Goal: Task Accomplishment & Management: Manage account settings

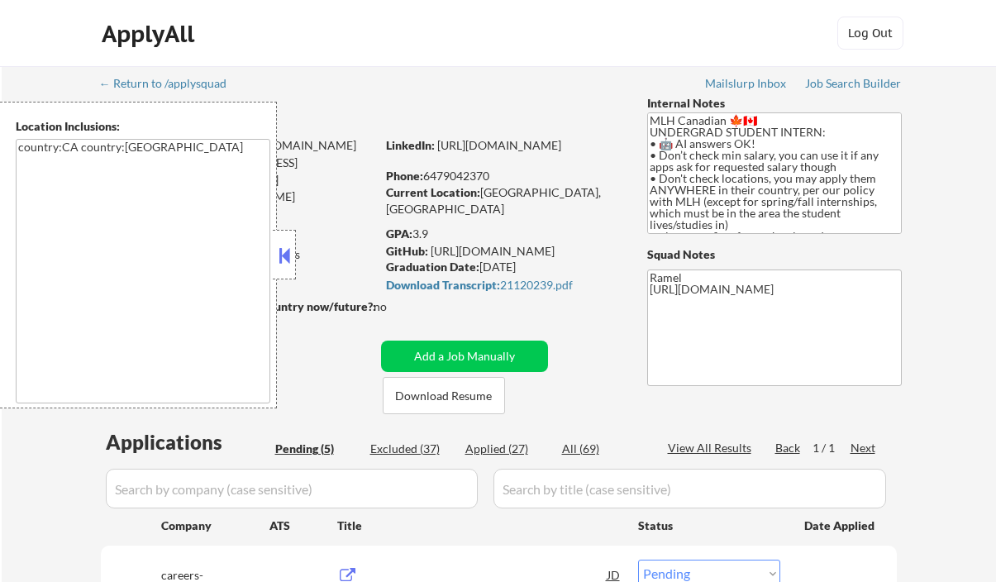
select select ""pending""
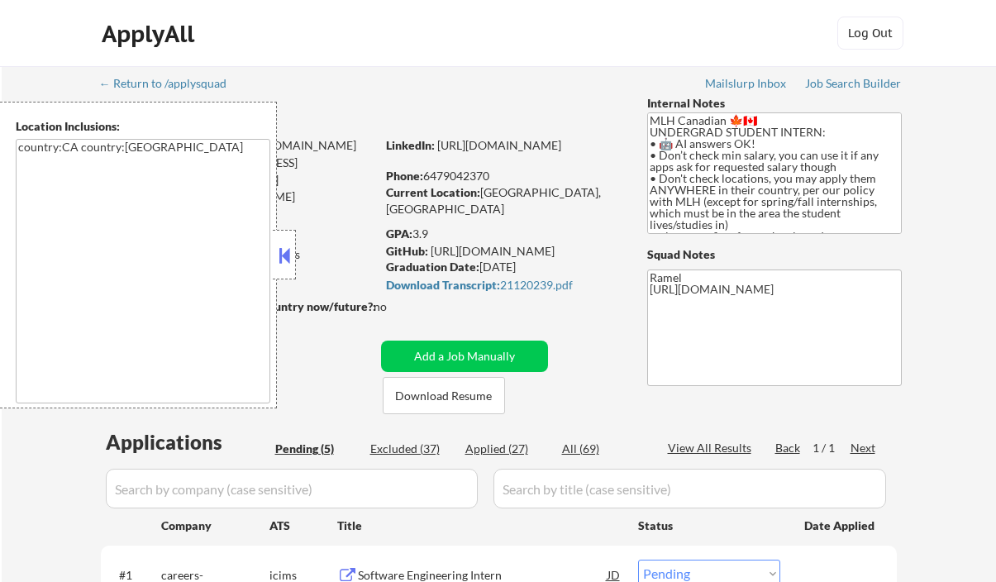
click at [283, 247] on button at bounding box center [284, 255] width 18 height 25
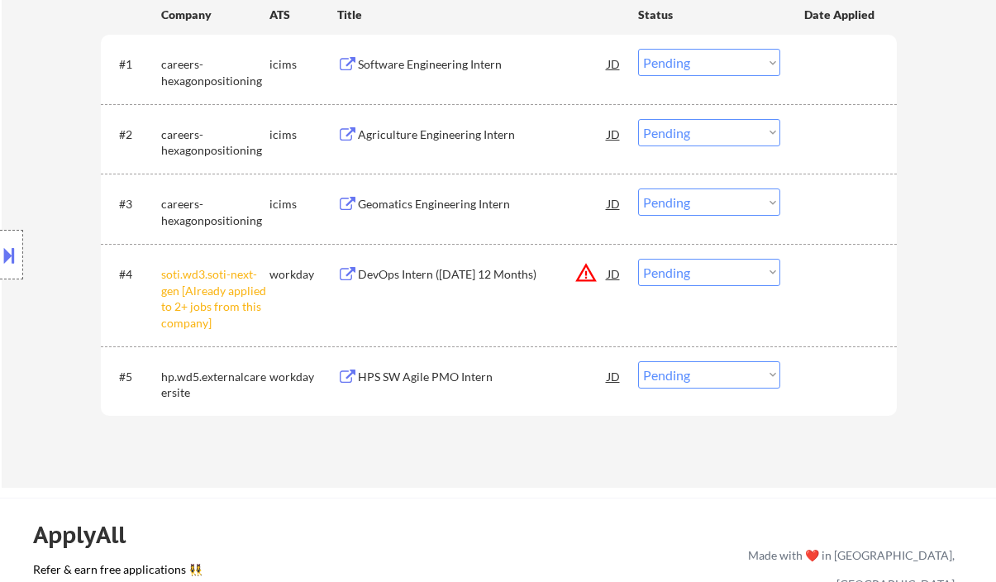
scroll to position [550, 0]
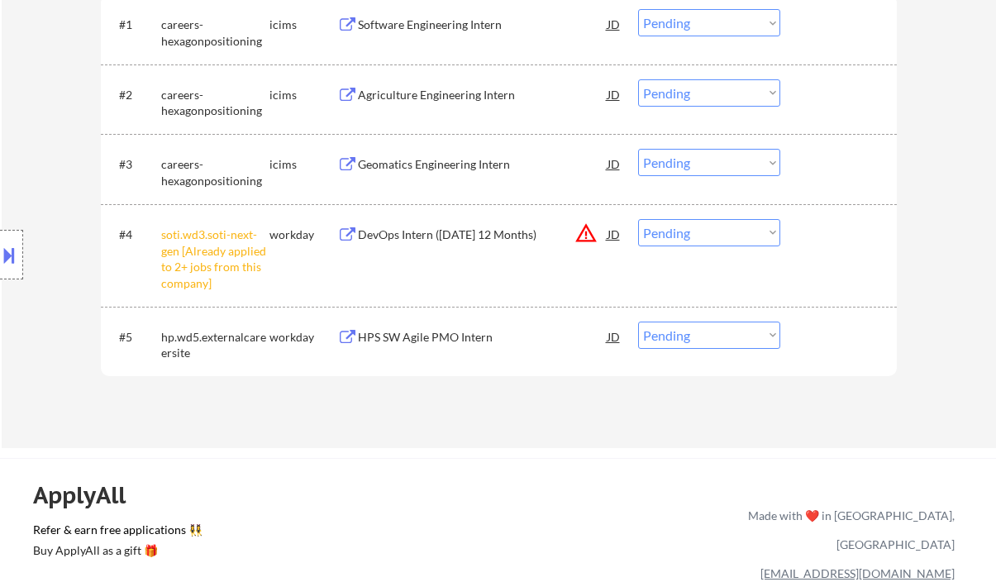
click at [648, 247] on div "#4 soti.wd3.soti-next-gen [Already applied to 2+ jobs from this company] workda…" at bounding box center [496, 255] width 780 height 87
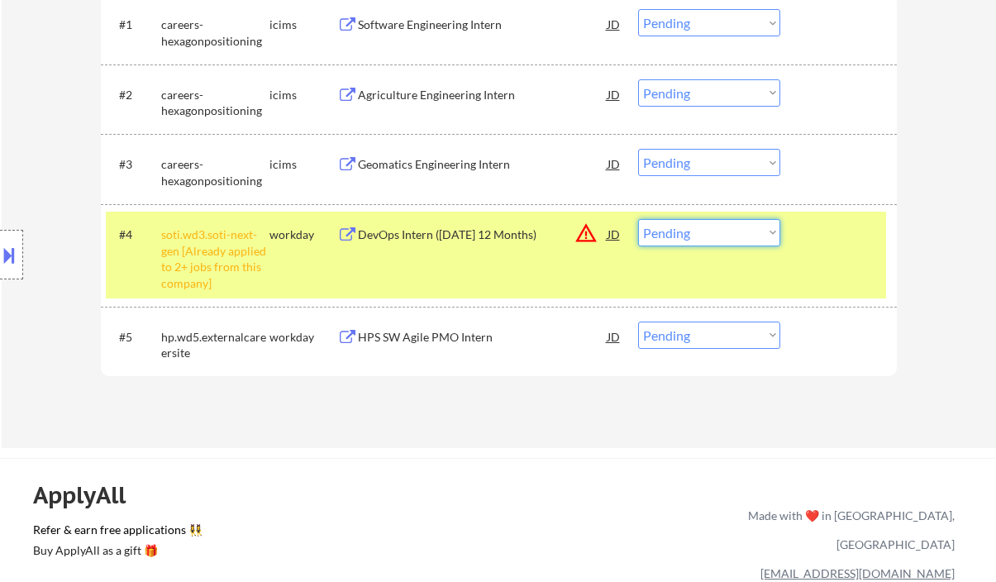
click at [667, 239] on select "Choose an option... Pending Applied Excluded (Questions) Excluded (Expired) Exc…" at bounding box center [709, 232] width 142 height 27
click at [638, 219] on select "Choose an option... Pending Applied Excluded (Questions) Excluded (Expired) Exc…" at bounding box center [709, 232] width 142 height 27
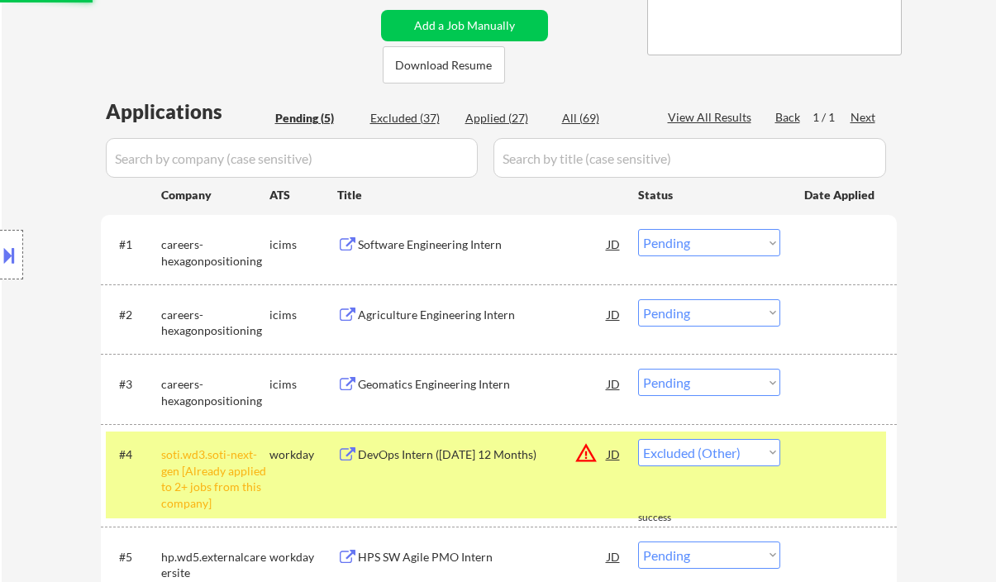
select select ""pending""
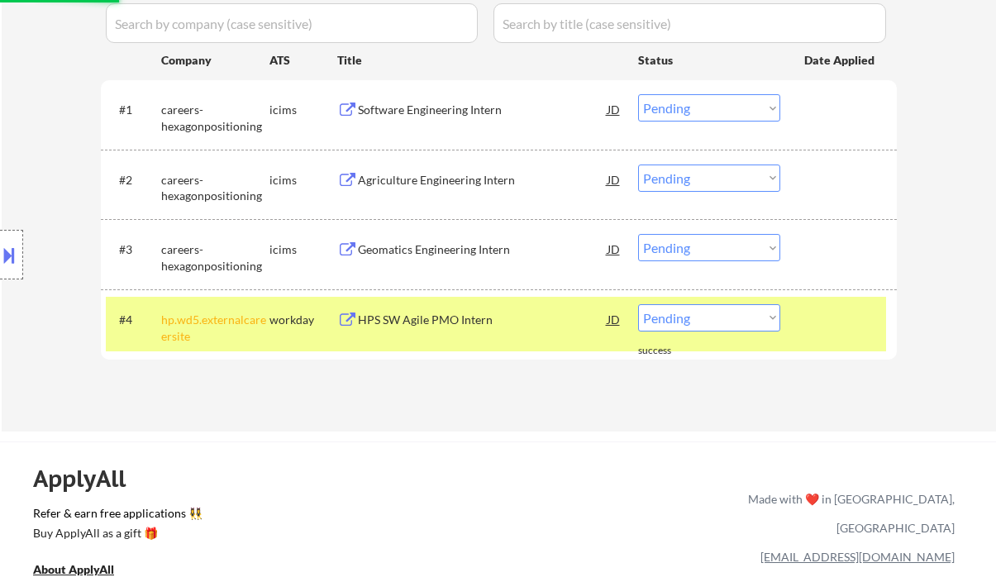
scroll to position [440, 0]
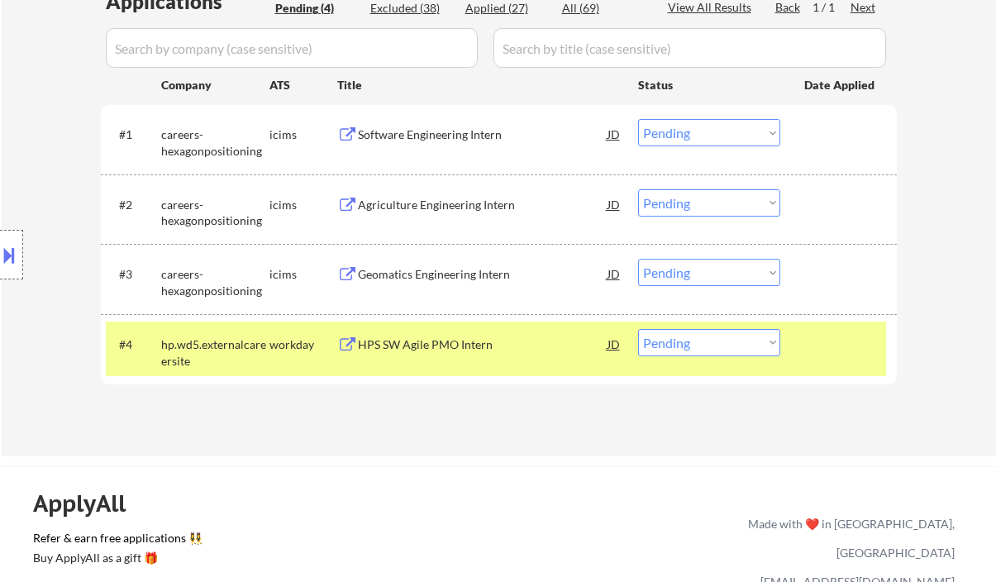
click at [454, 136] on div "Software Engineering Intern" at bounding box center [483, 134] width 250 height 17
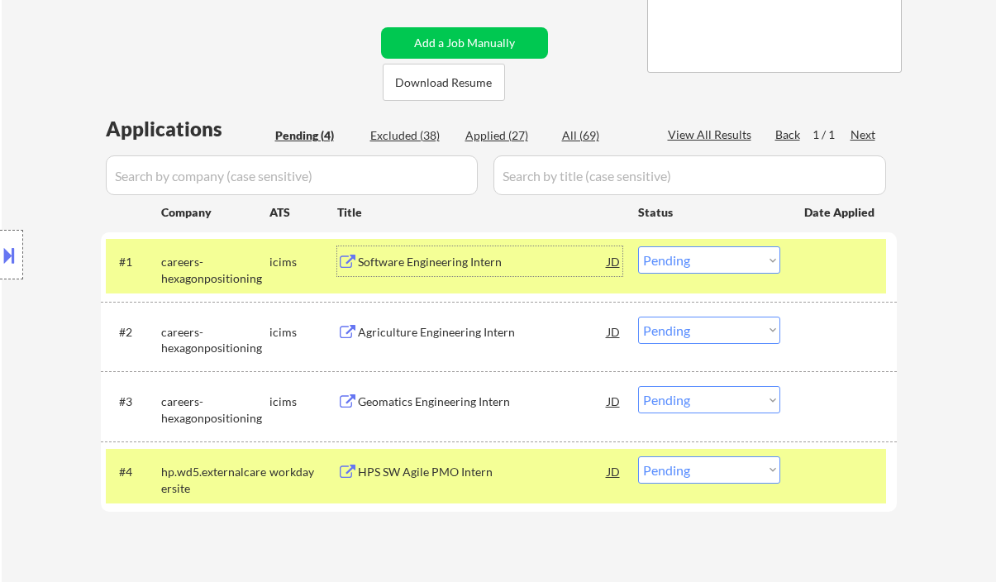
scroll to position [331, 0]
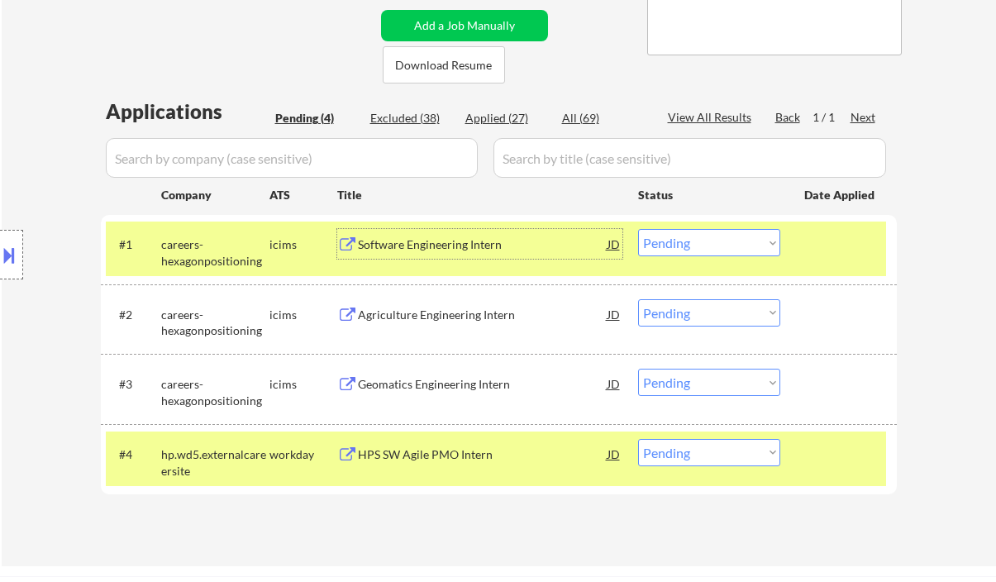
drag, startPoint x: 668, startPoint y: 239, endPoint x: 692, endPoint y: 253, distance: 27.8
click at [668, 239] on select "Choose an option... Pending Applied Excluded (Questions) Excluded (Expired) Exc…" at bounding box center [709, 242] width 142 height 27
click at [638, 229] on select "Choose an option... Pending Applied Excluded (Questions) Excluded (Expired) Exc…" at bounding box center [709, 242] width 142 height 27
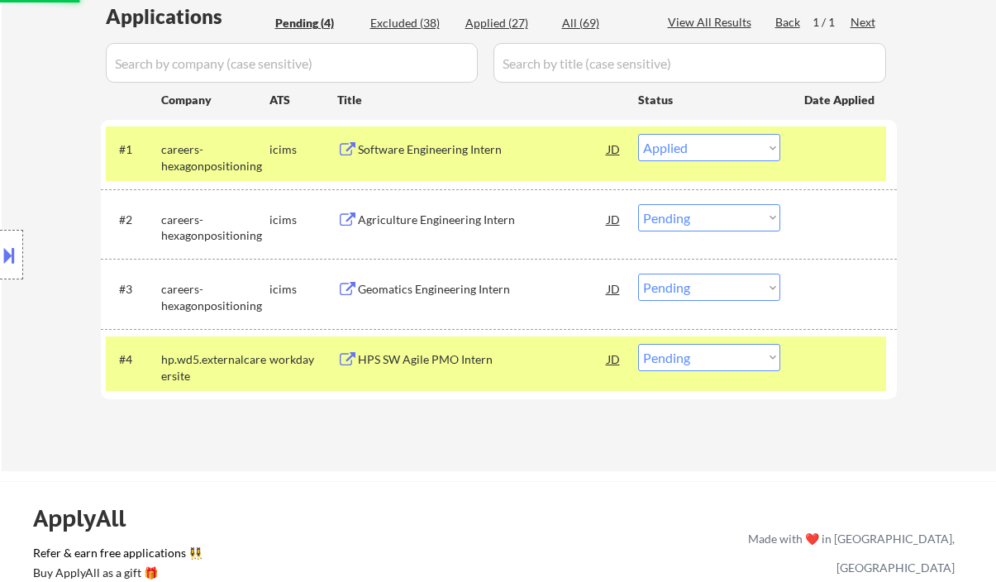
scroll to position [440, 0]
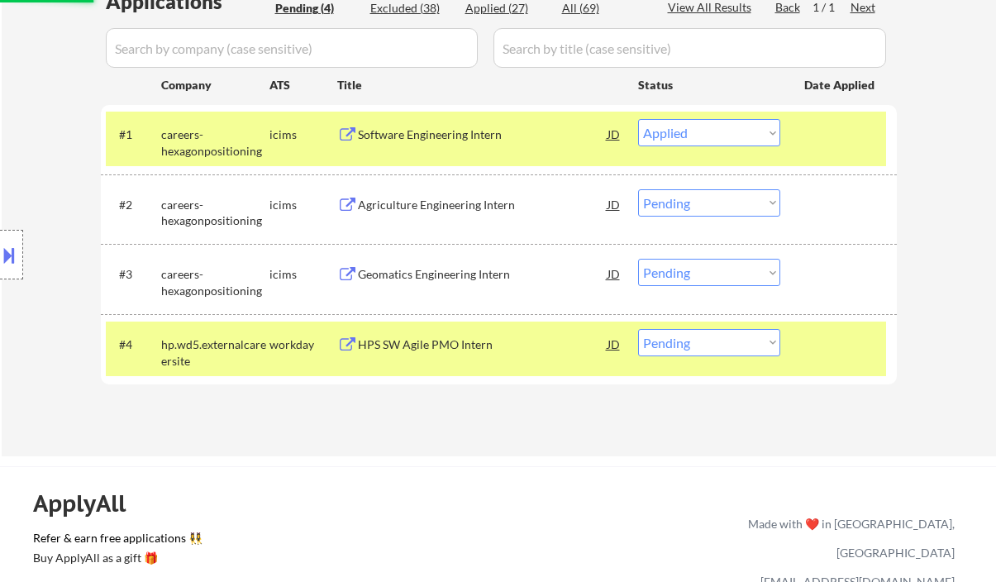
click at [487, 354] on div "HPS SW Agile PMO Intern" at bounding box center [483, 344] width 250 height 30
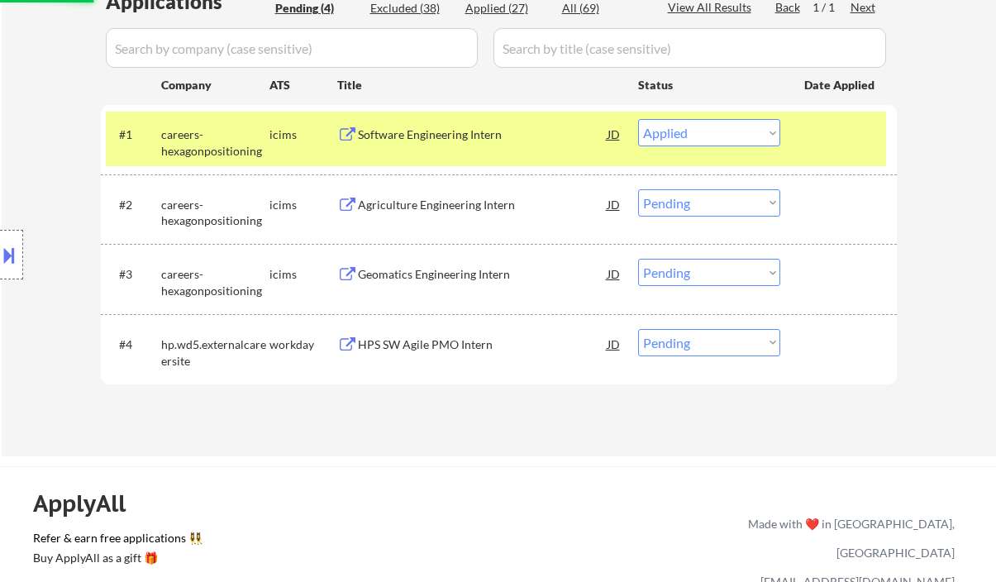
select select ""pending""
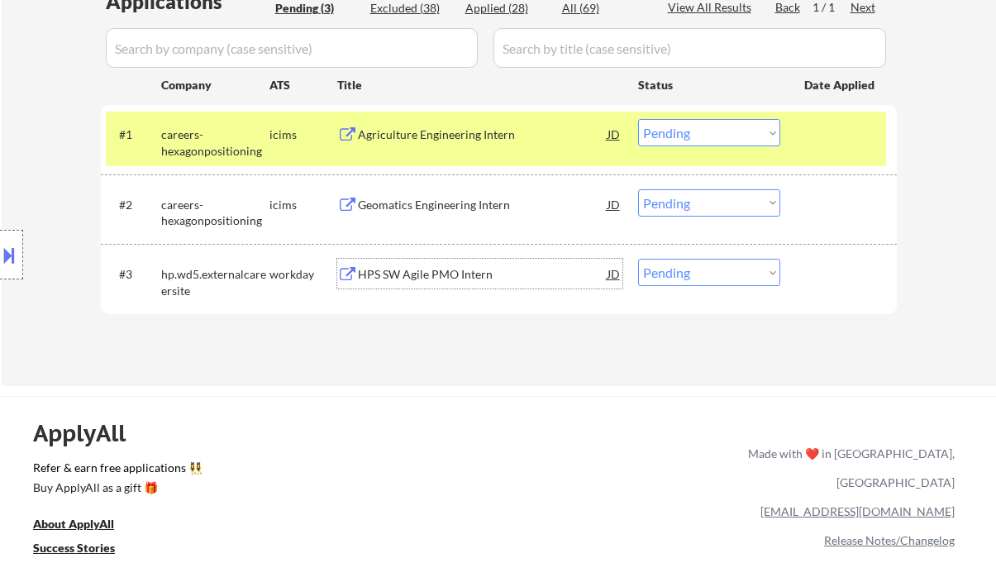
click at [435, 266] on div "HPS SW Agile PMO Intern" at bounding box center [483, 274] width 250 height 17
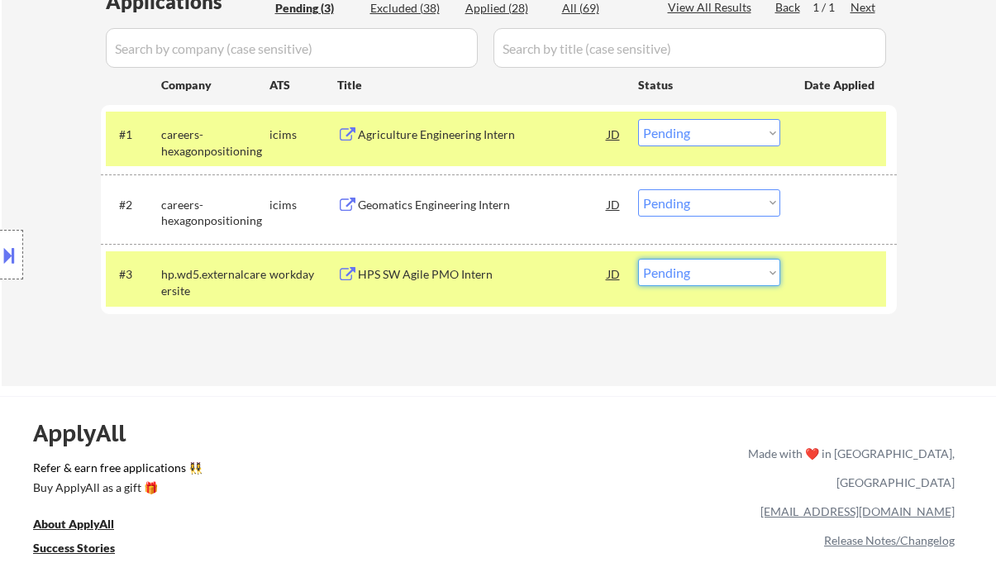
click at [674, 278] on select "Choose an option... Pending Applied Excluded (Questions) Excluded (Expired) Exc…" at bounding box center [709, 272] width 142 height 27
select select ""applied""
click at [638, 259] on select "Choose an option... Pending Applied Excluded (Questions) Excluded (Expired) Exc…" at bounding box center [709, 272] width 142 height 27
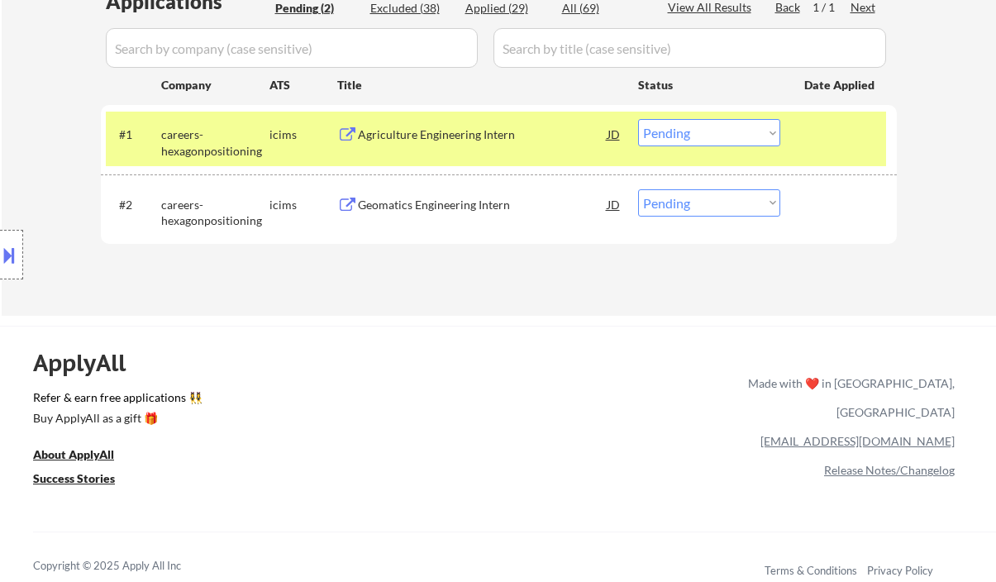
click at [459, 204] on div "Geomatics Engineering Intern" at bounding box center [483, 205] width 250 height 17
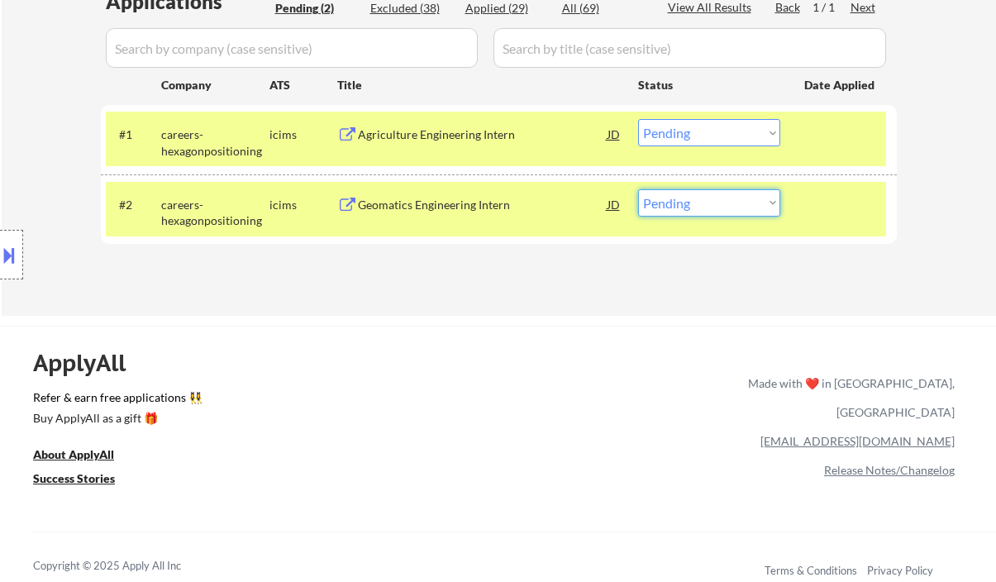
drag, startPoint x: 673, startPoint y: 204, endPoint x: 678, endPoint y: 215, distance: 11.8
click at [673, 204] on select "Choose an option... Pending Applied Excluded (Questions) Excluded (Expired) Exc…" at bounding box center [709, 202] width 142 height 27
select select ""applied""
click at [638, 189] on select "Choose an option... Pending Applied Excluded (Questions) Excluded (Expired) Exc…" at bounding box center [709, 202] width 142 height 27
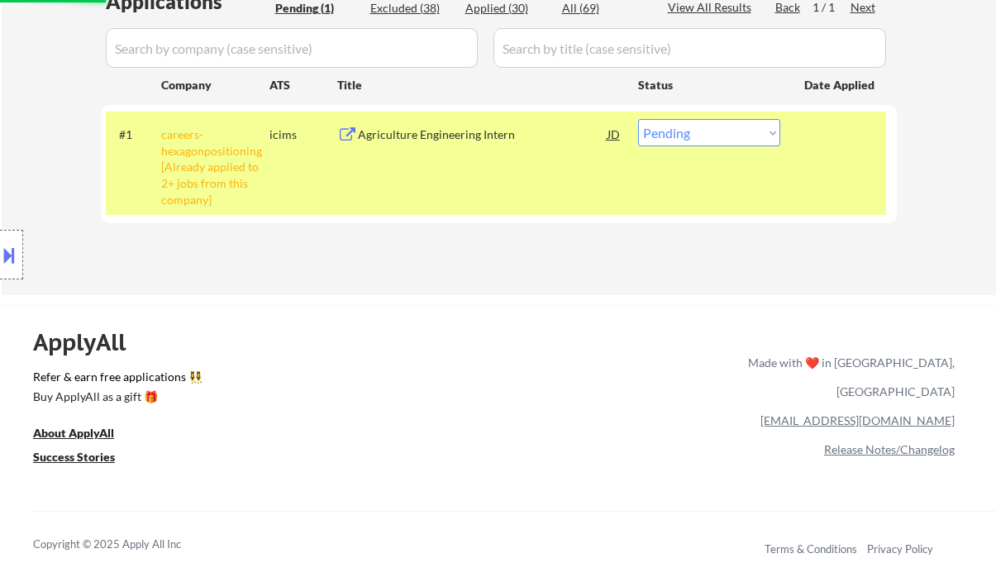
drag, startPoint x: 721, startPoint y: 133, endPoint x: 729, endPoint y: 145, distance: 14.2
click at [721, 133] on select "Choose an option... Pending Applied Excluded (Questions) Excluded (Expired) Exc…" at bounding box center [709, 132] width 142 height 27
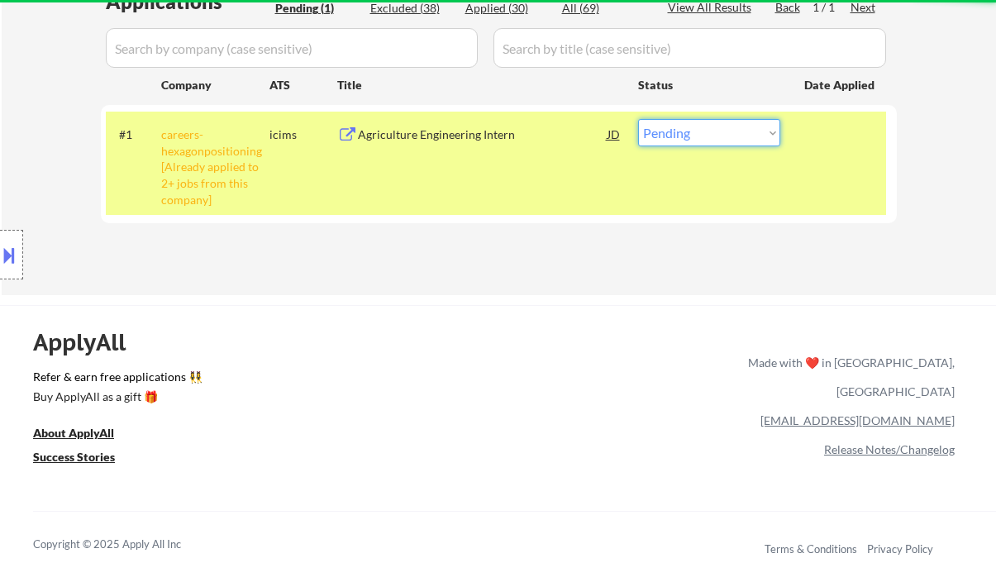
select select ""excluded__other_""
click at [638, 119] on select "Choose an option... Pending Applied Excluded (Questions) Excluded (Expired) Exc…" at bounding box center [709, 132] width 142 height 27
